Goal: Transaction & Acquisition: Purchase product/service

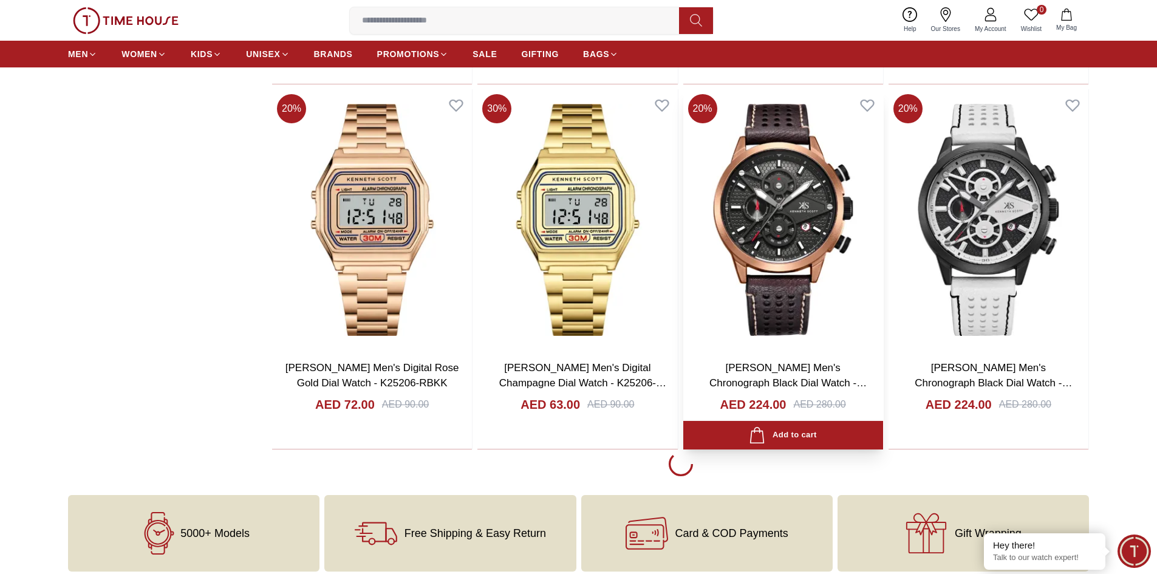
scroll to position [2126, 0]
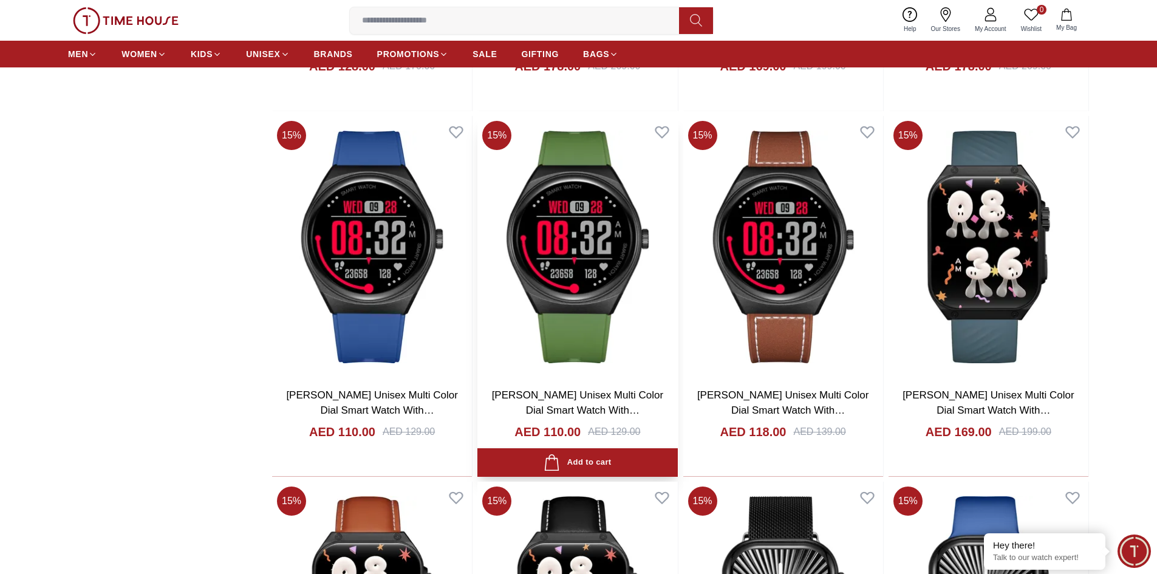
scroll to position [5041, 0]
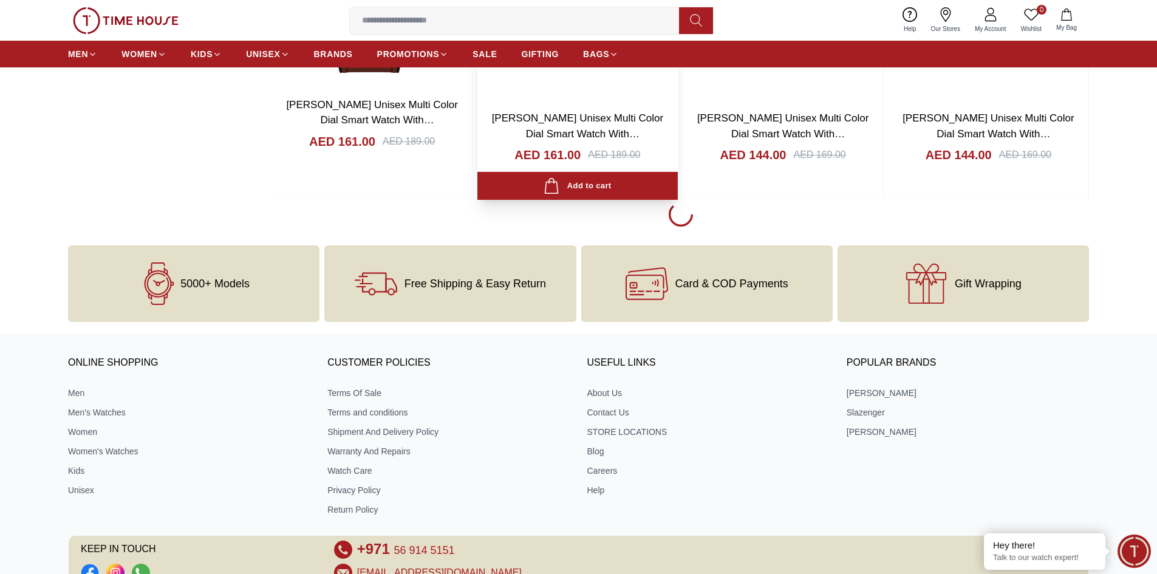
scroll to position [6131, 0]
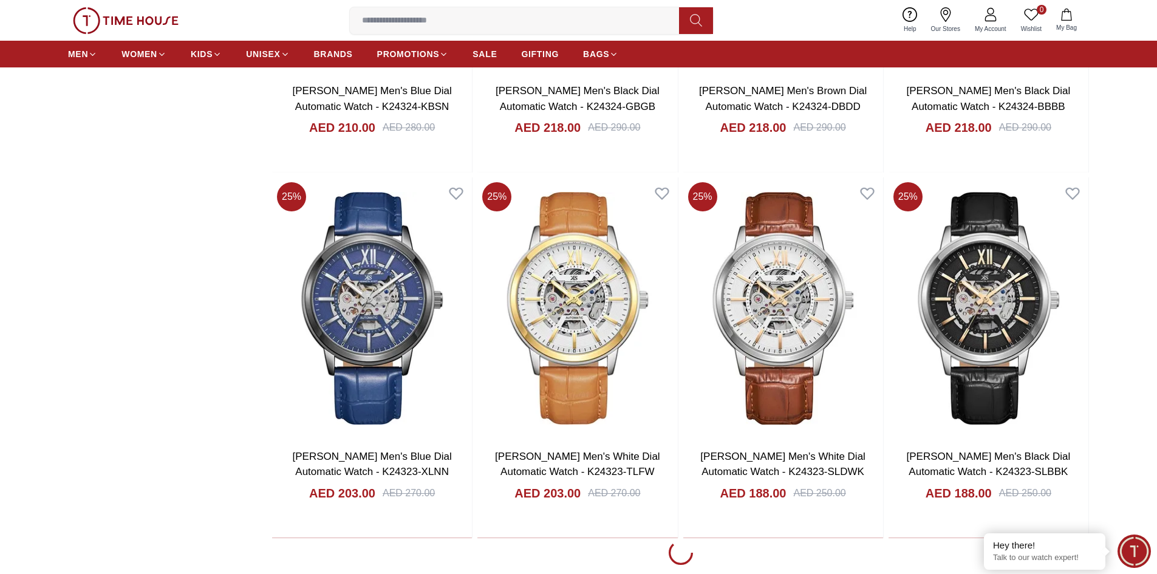
scroll to position [9338, 0]
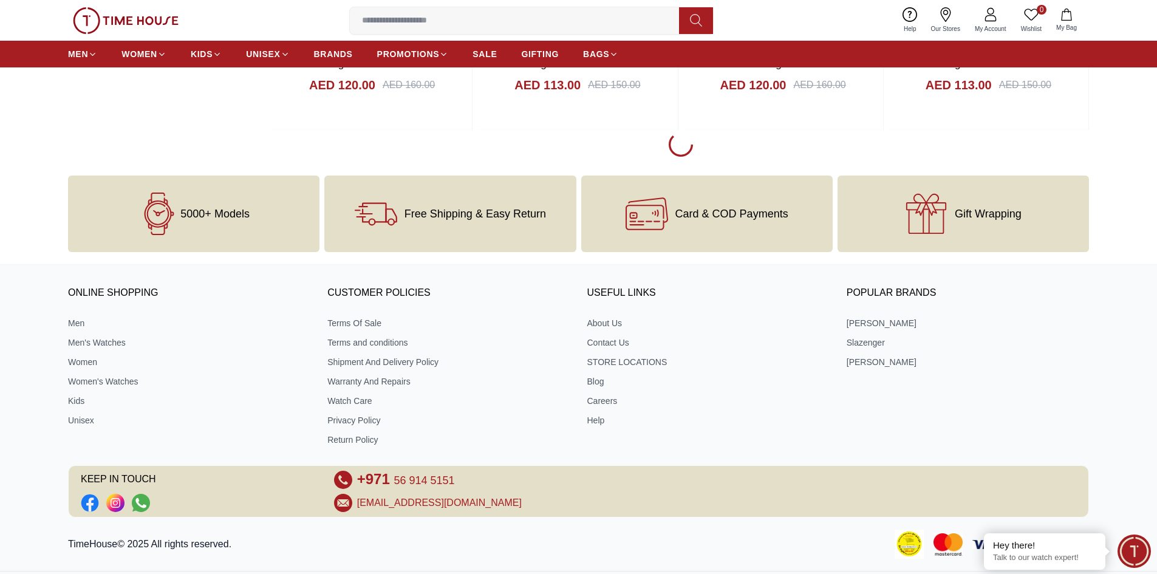
scroll to position [13419, 0]
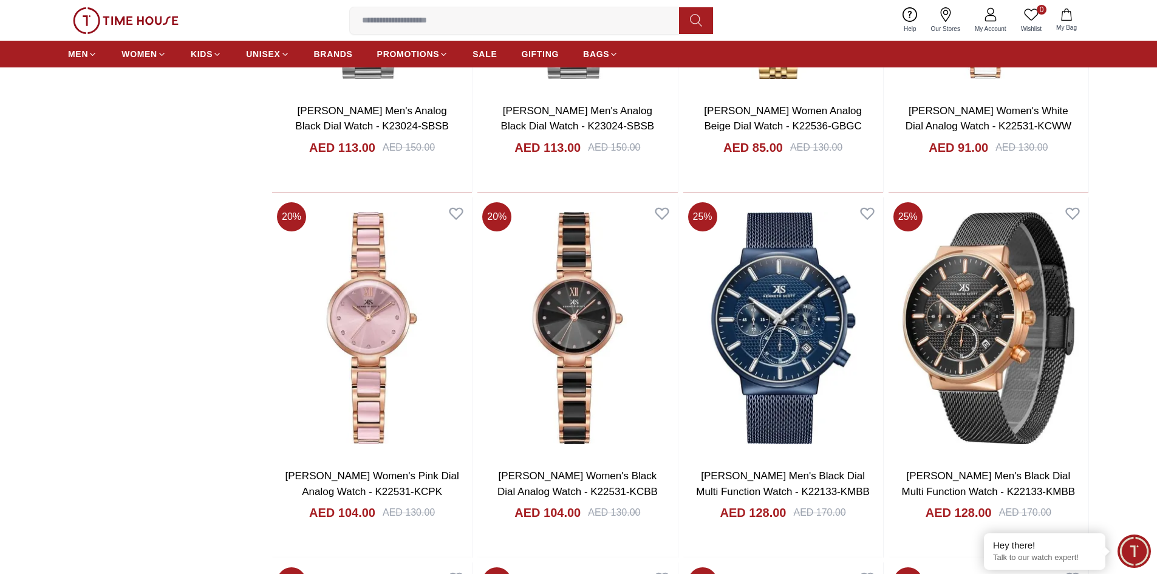
scroll to position [15181, 0]
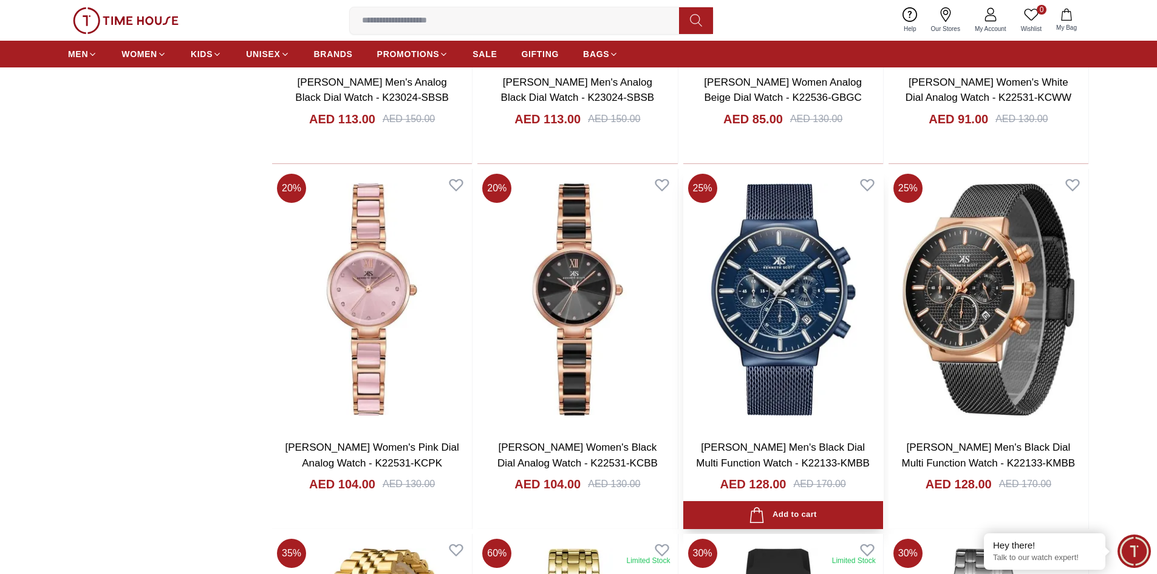
click at [772, 308] on img at bounding box center [783, 299] width 200 height 261
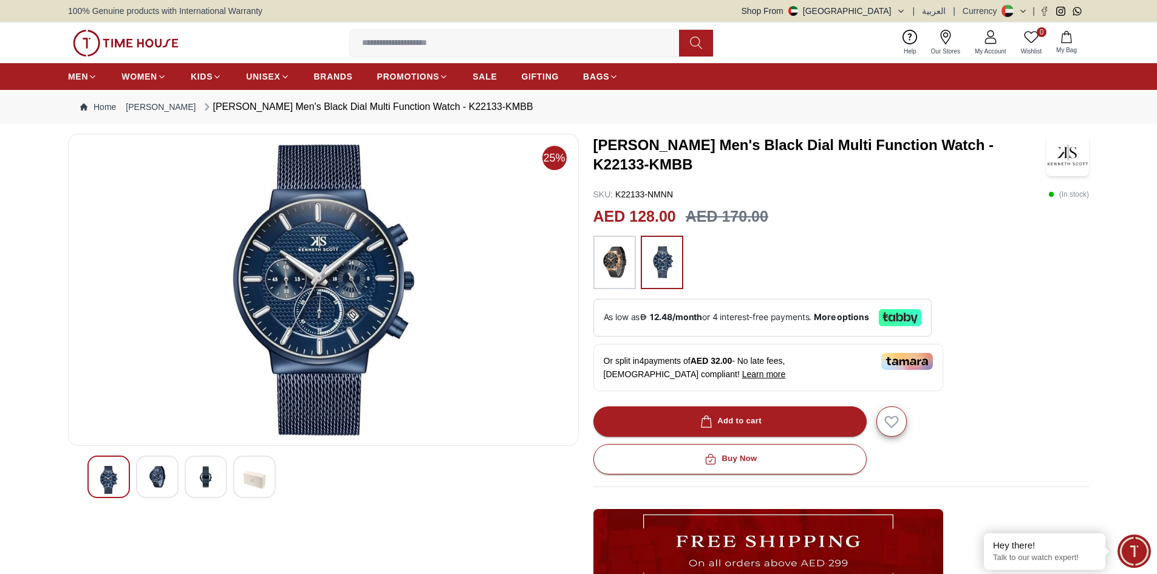
click at [162, 476] on img at bounding box center [157, 477] width 22 height 22
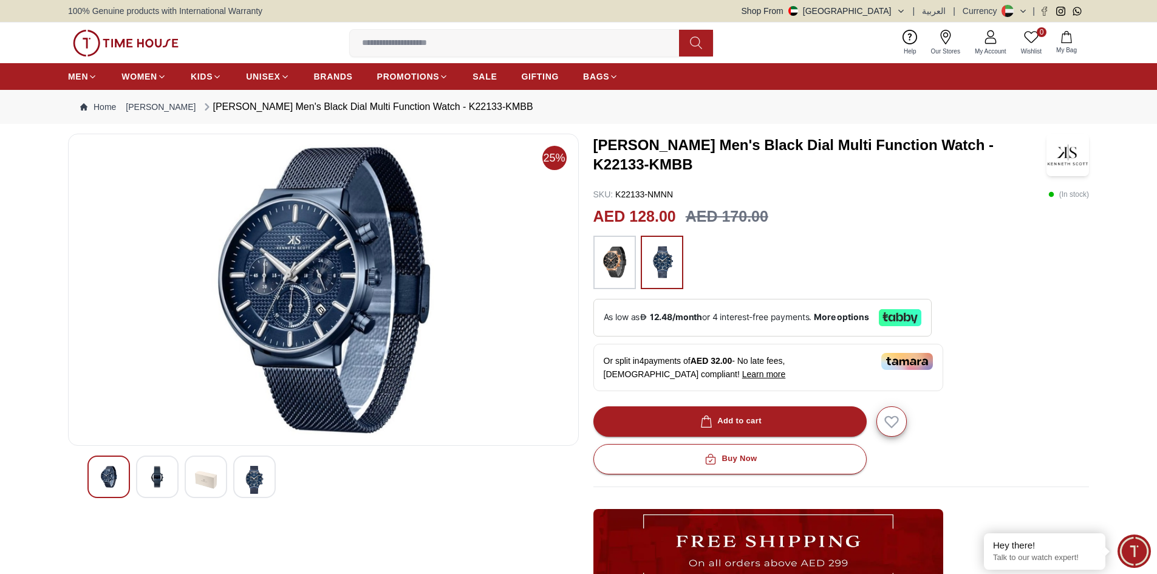
click at [201, 478] on img at bounding box center [206, 480] width 22 height 28
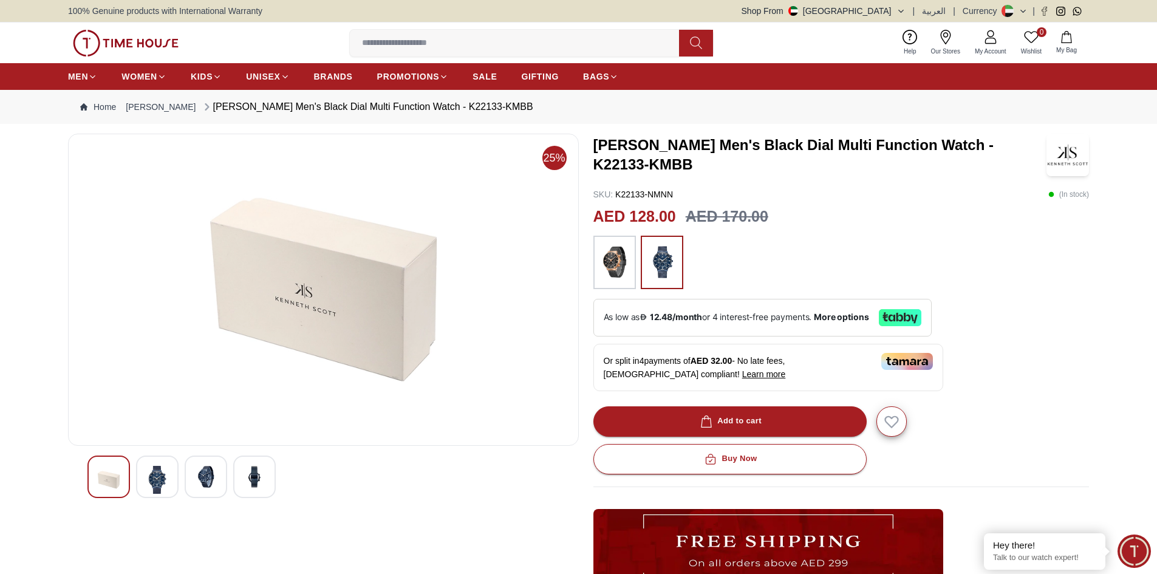
click at [262, 480] on img at bounding box center [255, 477] width 22 height 22
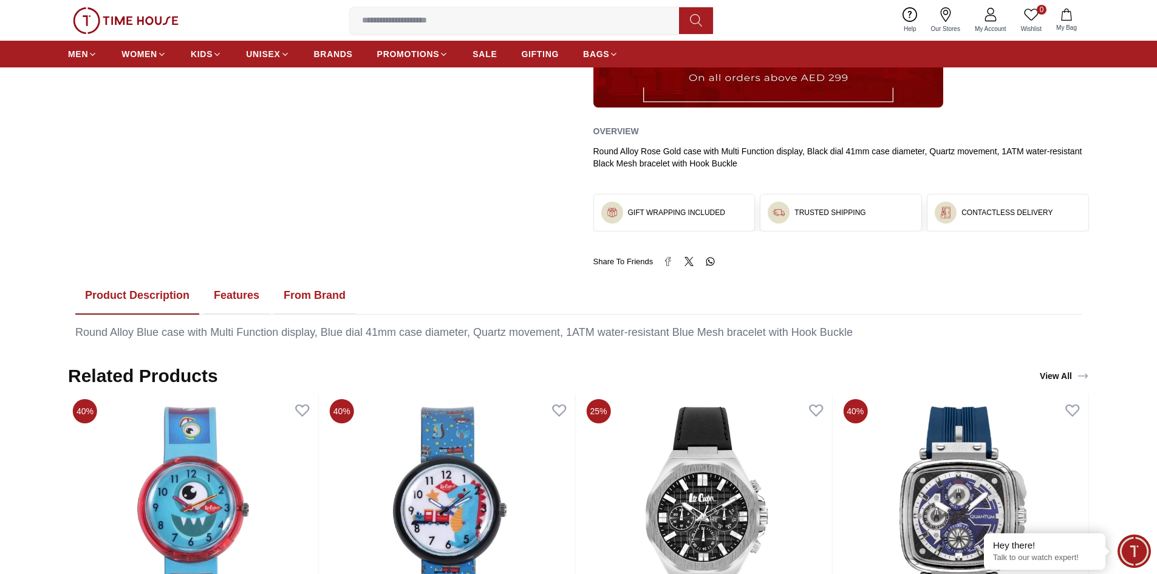
scroll to position [486, 0]
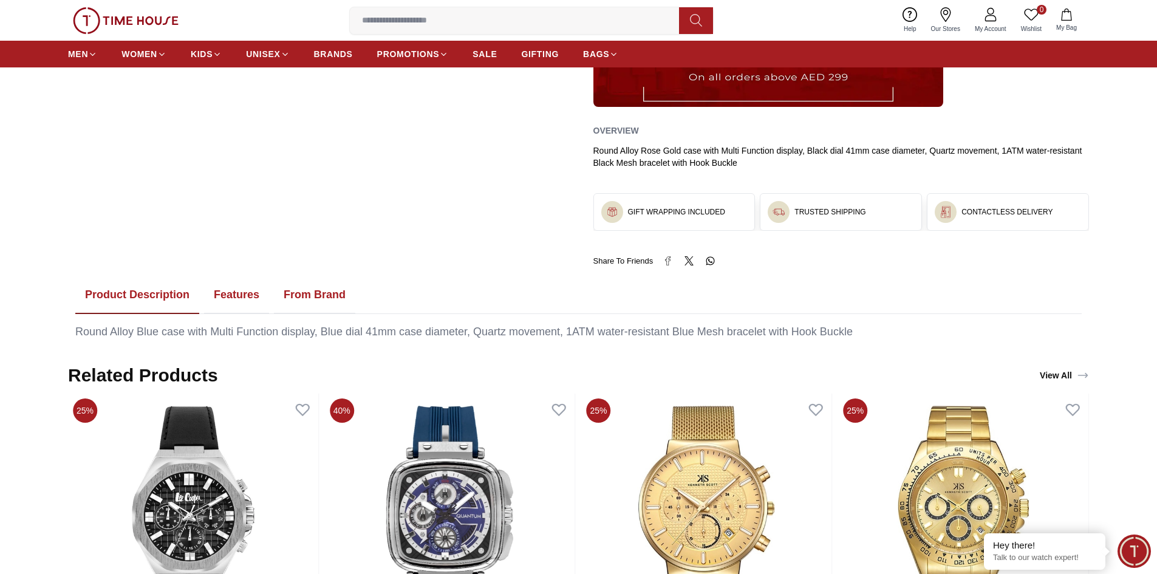
click at [230, 293] on button "Features" at bounding box center [236, 295] width 65 height 38
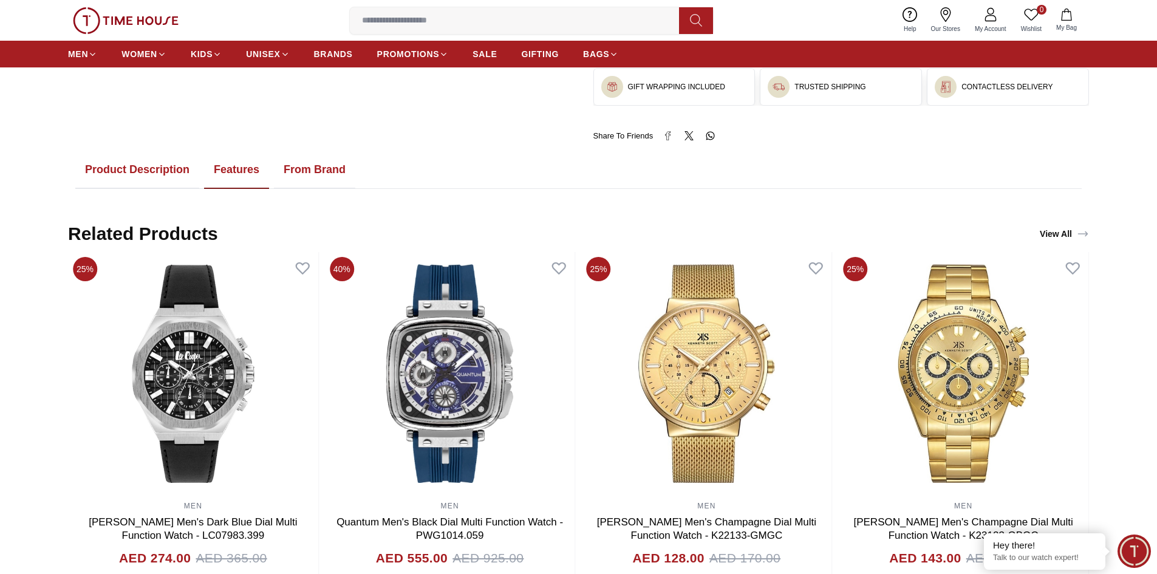
scroll to position [607, 0]
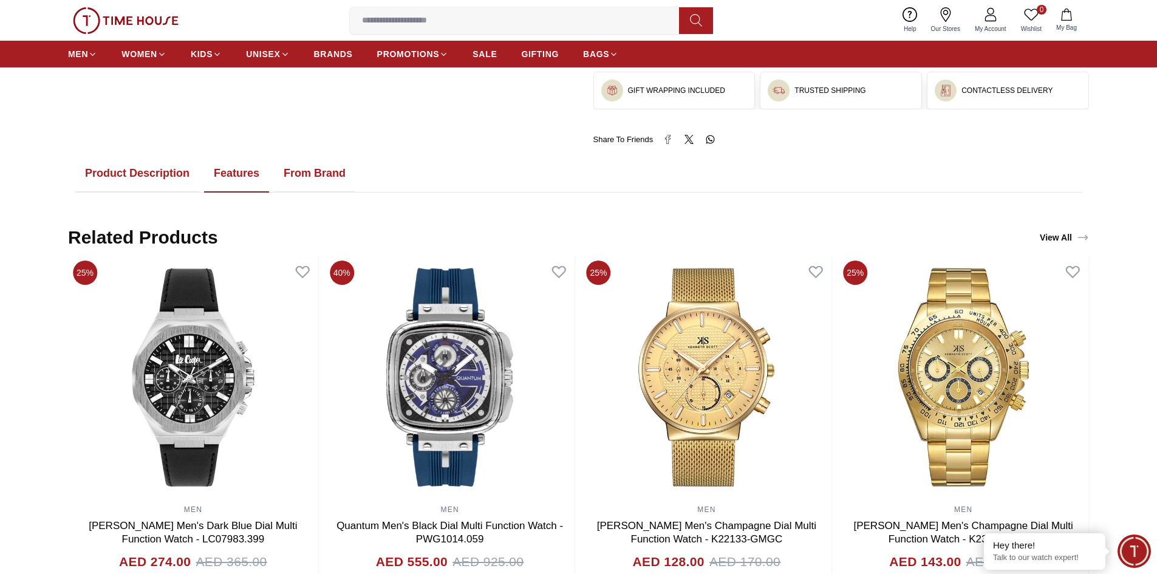
click at [319, 173] on button "From Brand" at bounding box center [314, 174] width 81 height 38
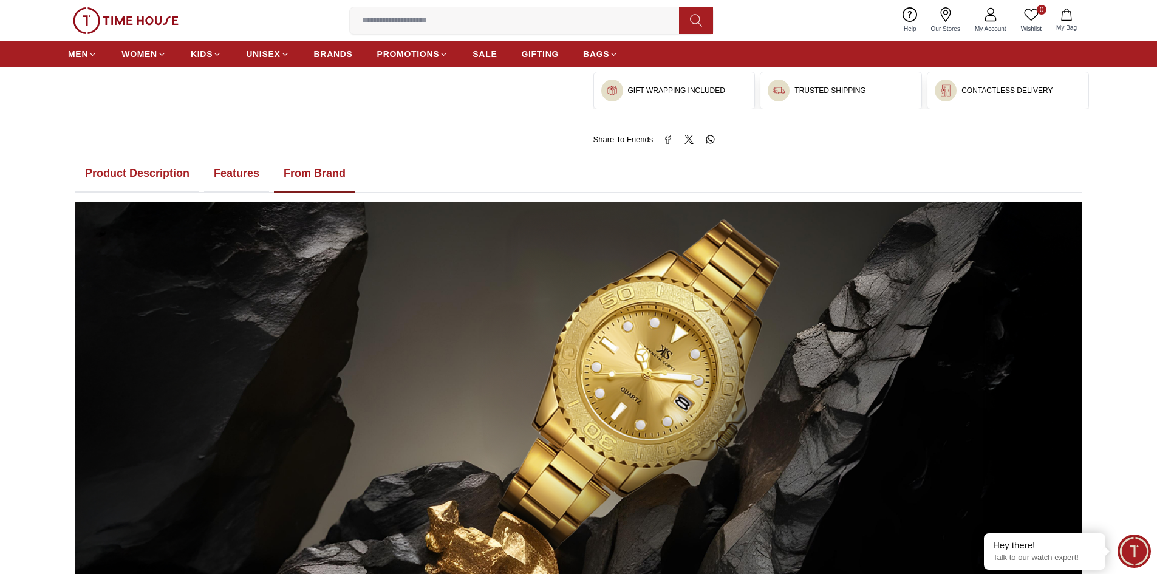
click at [245, 172] on button "Features" at bounding box center [236, 174] width 65 height 38
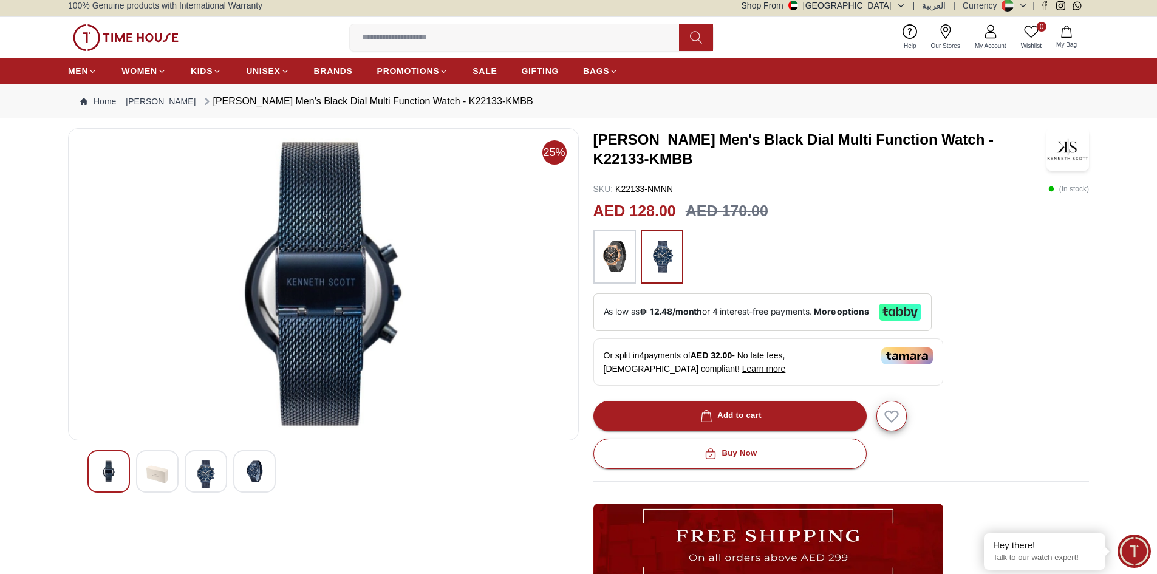
scroll to position [0, 0]
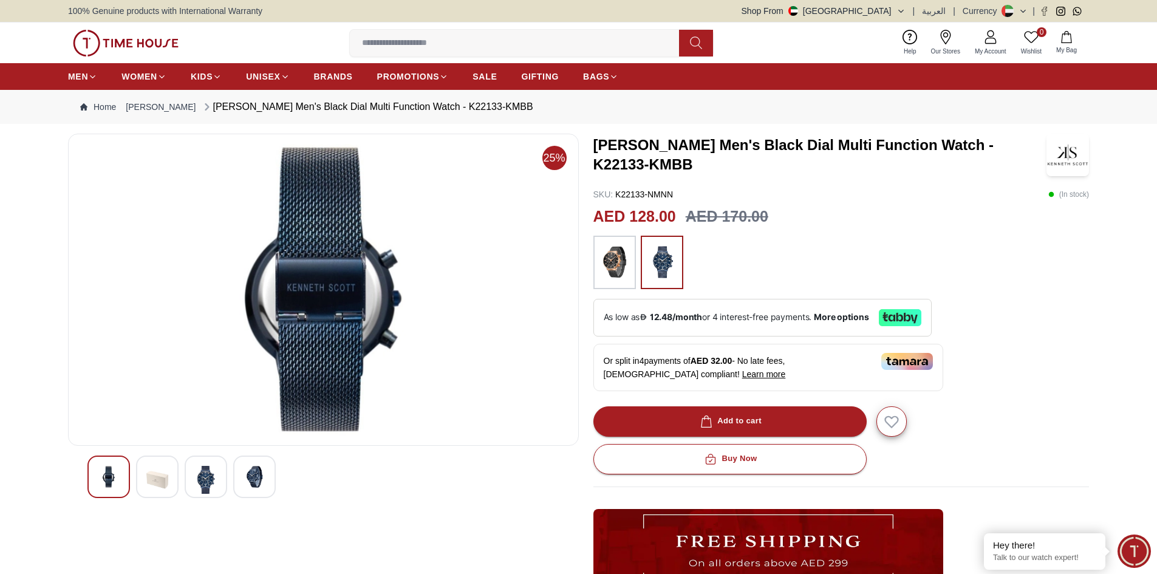
click at [213, 472] on img at bounding box center [206, 480] width 22 height 28
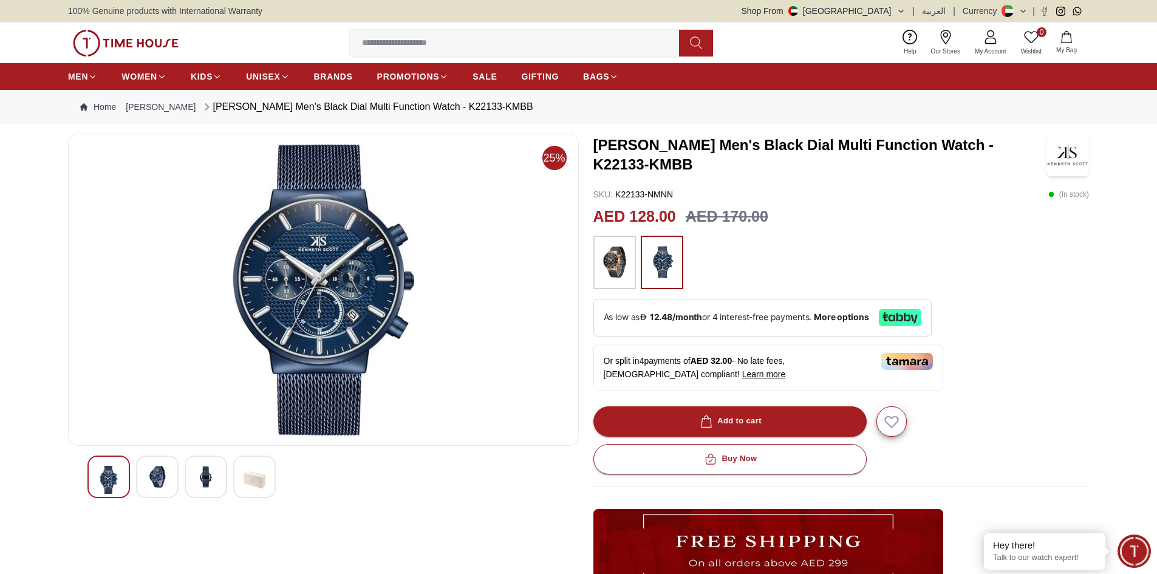
click at [107, 479] on img at bounding box center [109, 480] width 22 height 28
click at [167, 488] on div at bounding box center [157, 476] width 43 height 43
